Goal: Find contact information: Find contact information

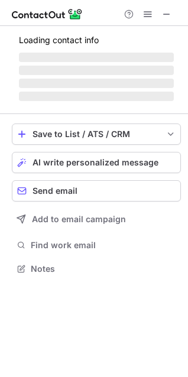
scroll to position [267, 188]
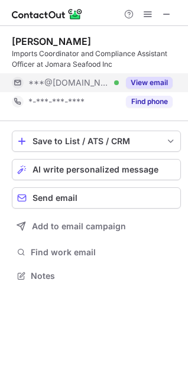
click at [140, 84] on button "View email" at bounding box center [149, 83] width 47 height 12
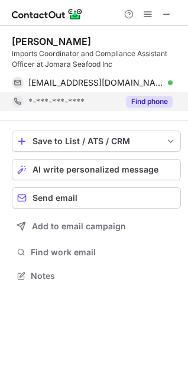
click at [148, 100] on button "Find phone" at bounding box center [149, 102] width 47 height 12
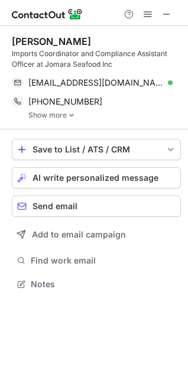
scroll to position [276, 188]
click at [72, 115] on img at bounding box center [71, 115] width 7 height 8
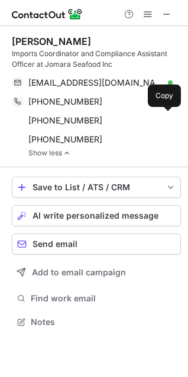
scroll to position [313, 188]
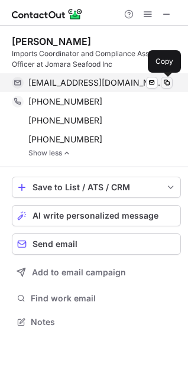
click at [165, 83] on span at bounding box center [166, 82] width 9 height 9
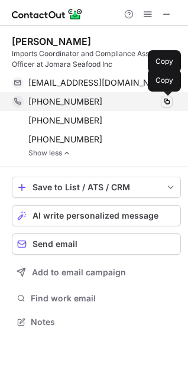
click at [167, 102] on span at bounding box center [166, 101] width 9 height 9
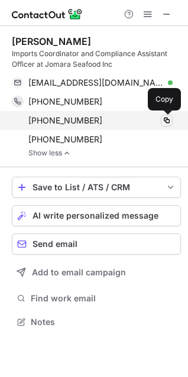
click at [164, 120] on span at bounding box center [166, 120] width 9 height 9
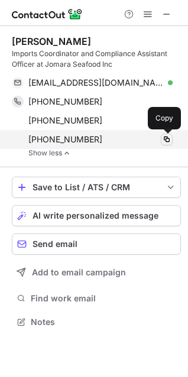
click at [166, 138] on span at bounding box center [166, 139] width 9 height 9
